Goal: Find specific page/section

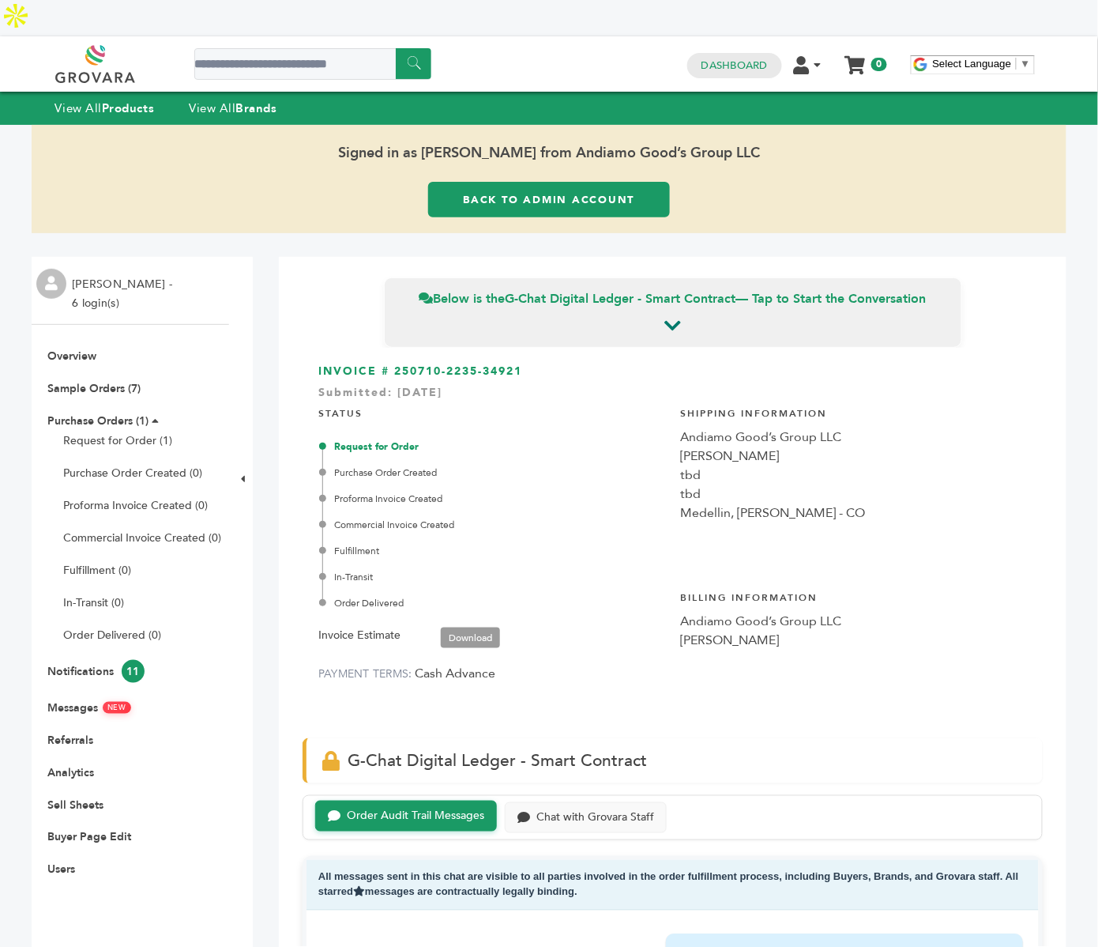
scroll to position [2939, 0]
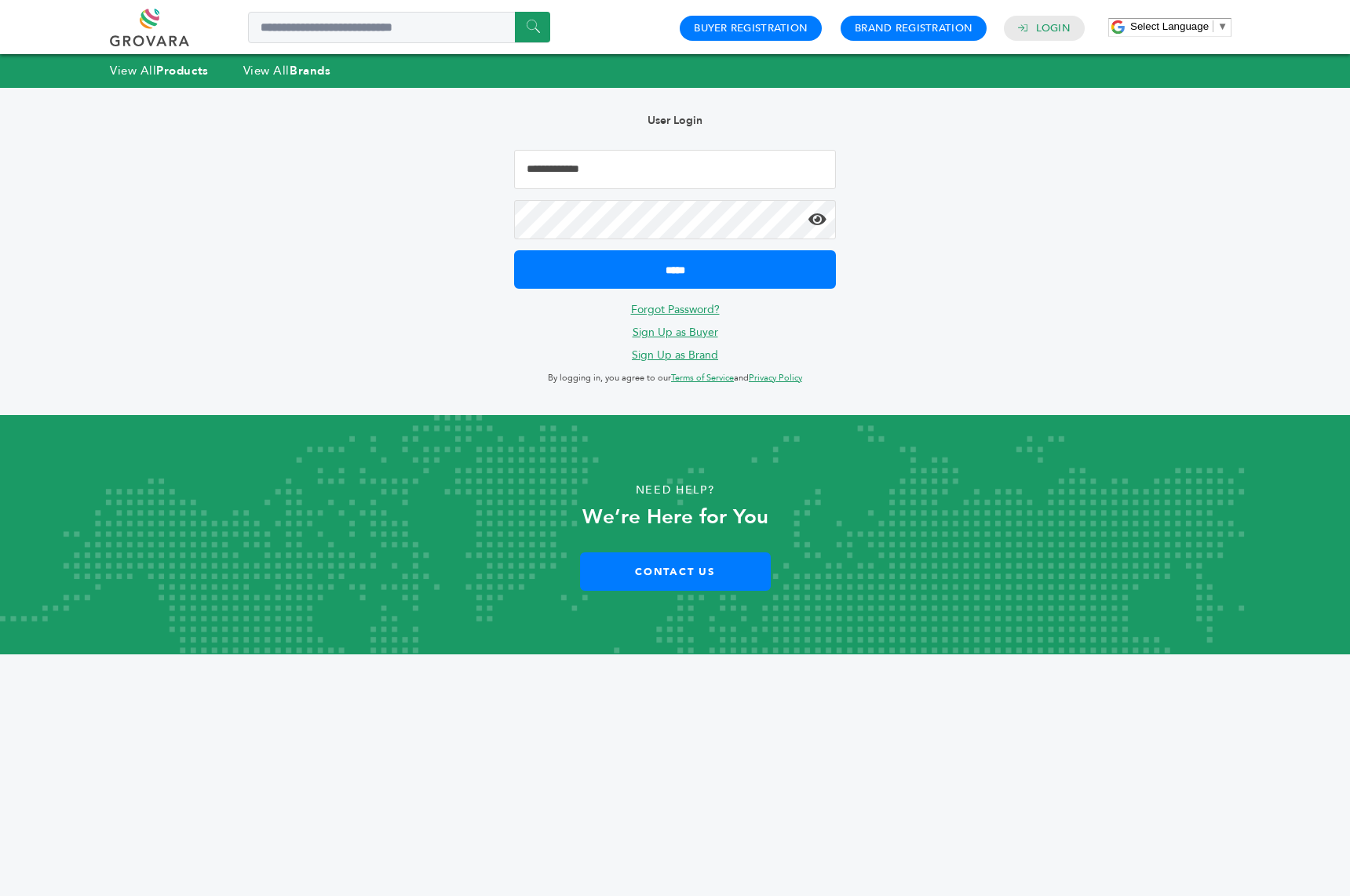
click at [640, 177] on input "Email Address" at bounding box center [675, 170] width 322 height 40
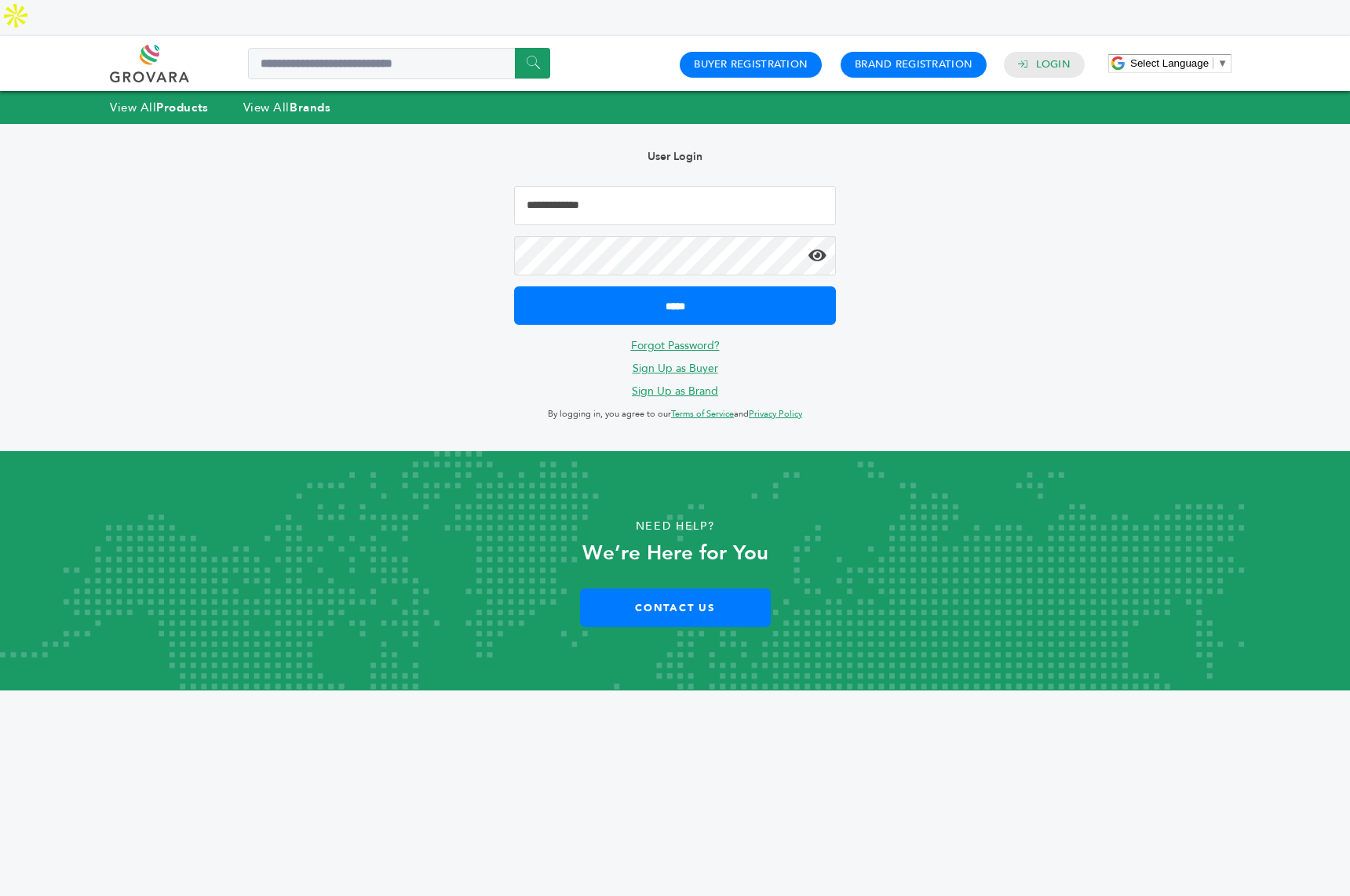
type input "**********"
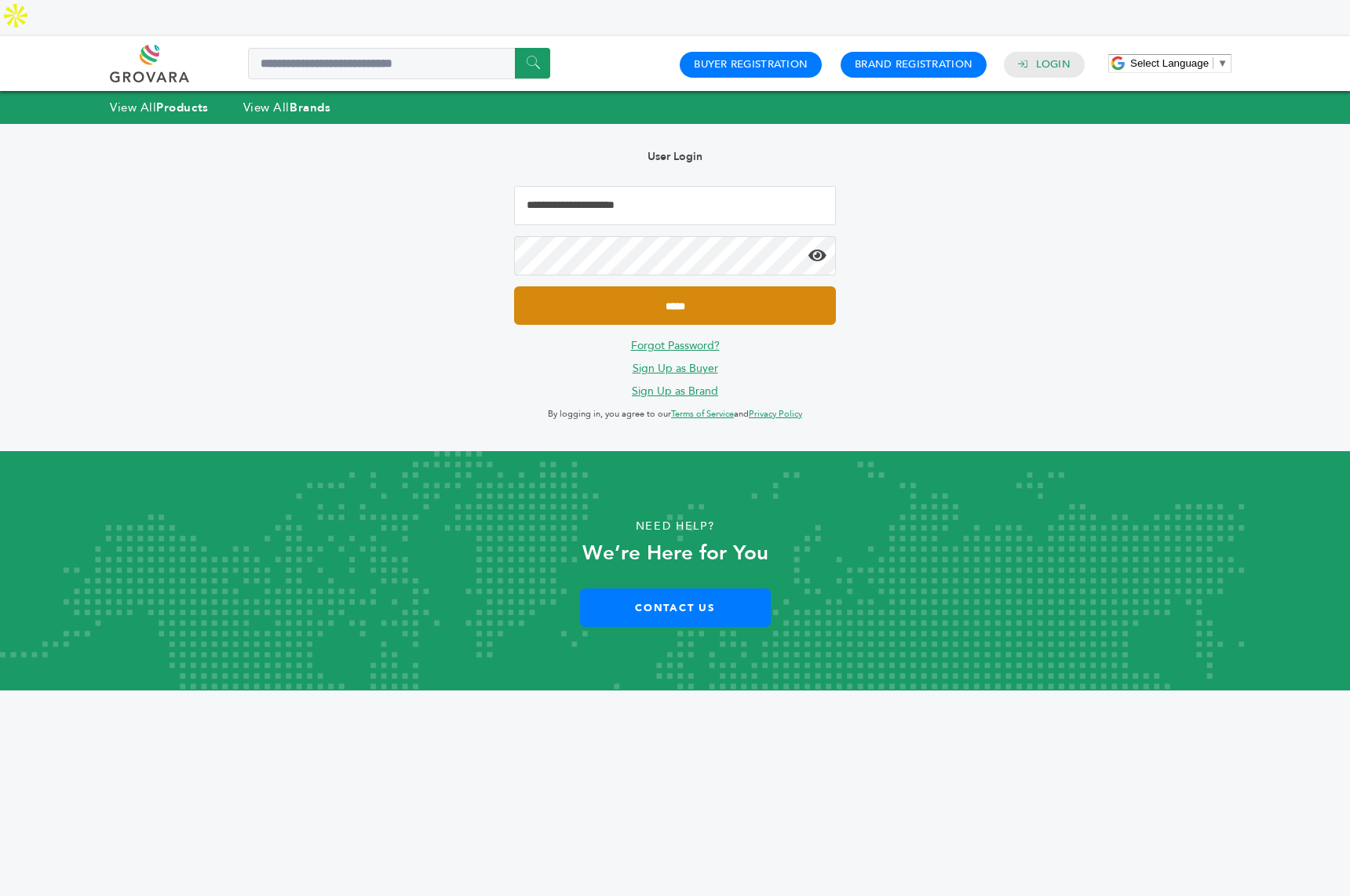
click at [680, 286] on input "*****" at bounding box center [675, 305] width 322 height 39
